Goal: Contribute content

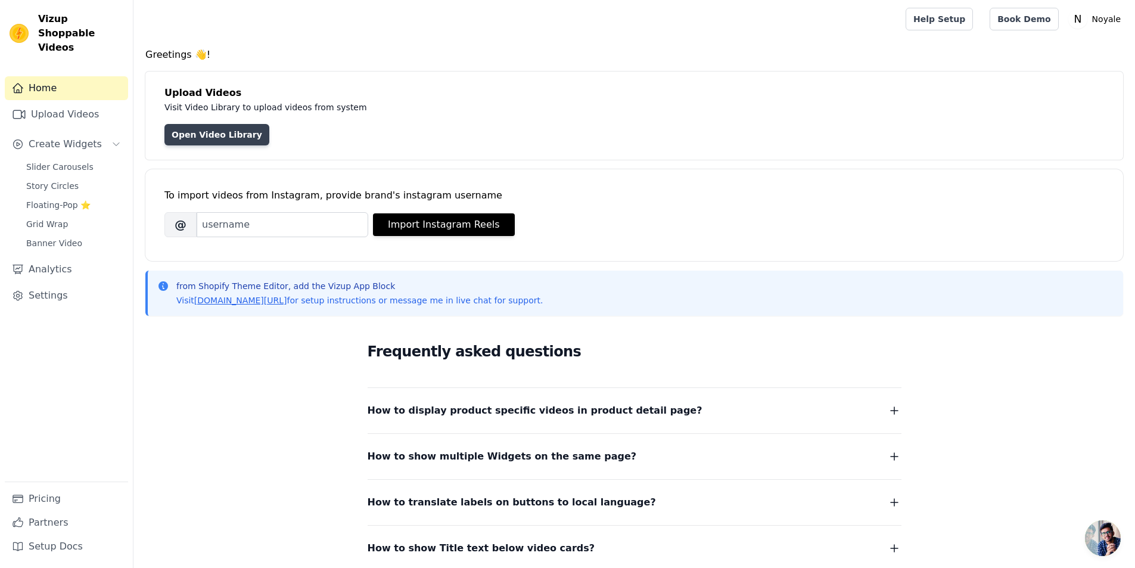
click at [209, 128] on link "Open Video Library" at bounding box center [216, 134] width 105 height 21
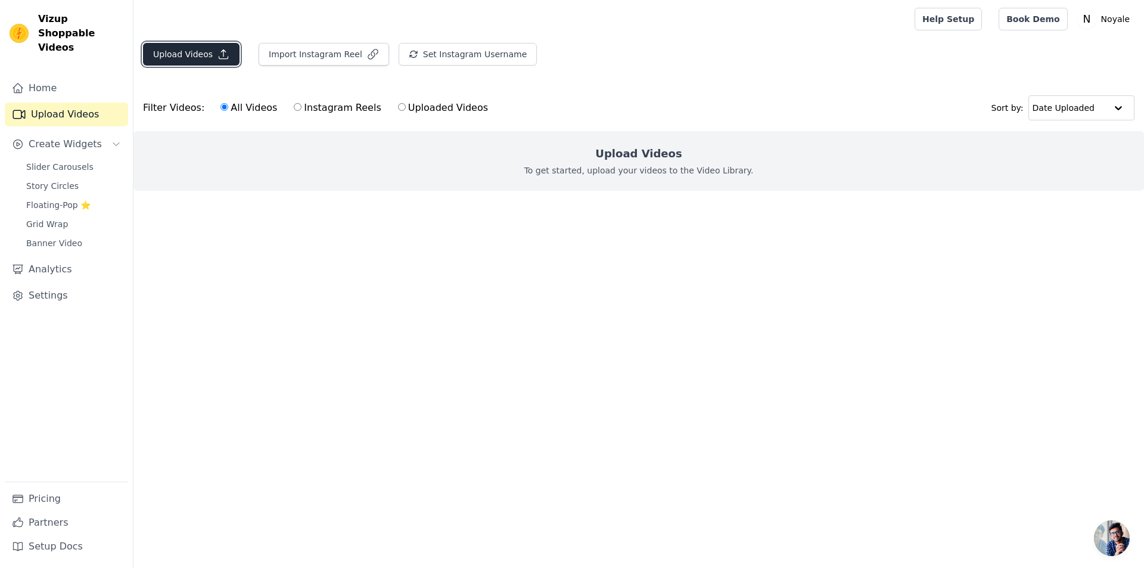
click at [221, 56] on icon "button" at bounding box center [223, 54] width 12 height 12
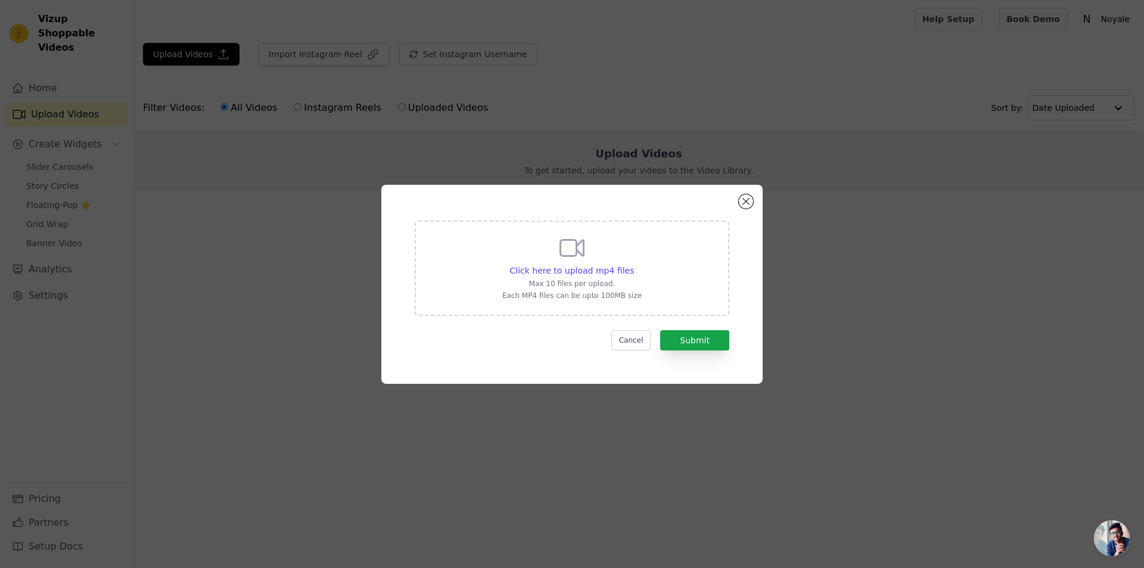
click at [572, 245] on icon at bounding box center [572, 248] width 29 height 29
click at [633, 264] on input "Click here to upload mp4 files Max 10 files per upload. Each MP4 files can be u…" at bounding box center [633, 264] width 1 height 1
type input "C:\fakepath\MVI_5689.MP4"
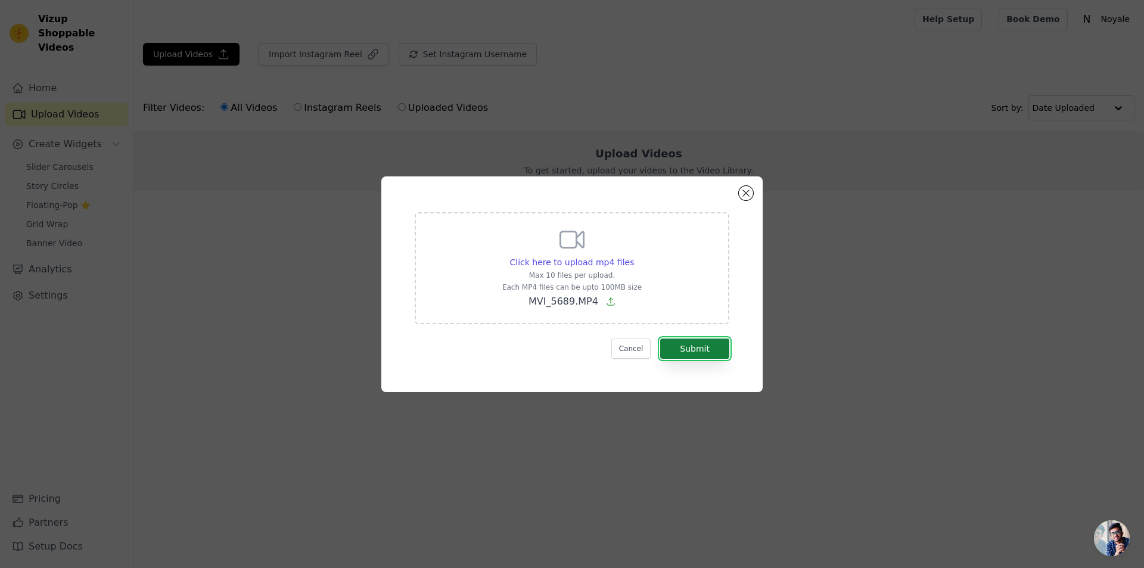
click at [705, 350] on button "Submit" at bounding box center [694, 348] width 69 height 20
